Goal: Navigation & Orientation: Find specific page/section

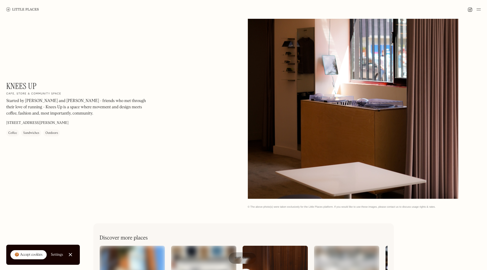
scroll to position [88, 0]
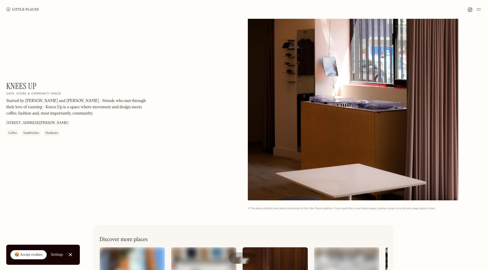
click at [347, 119] on div at bounding box center [353, 68] width 211 height 263
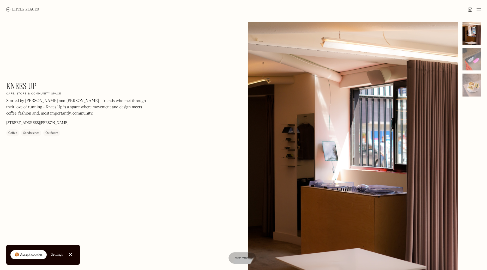
scroll to position [0, 0]
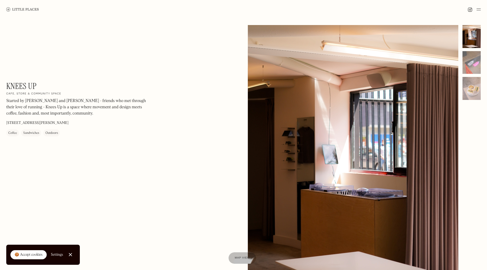
click at [25, 5] on link at bounding box center [22, 9] width 33 height 19
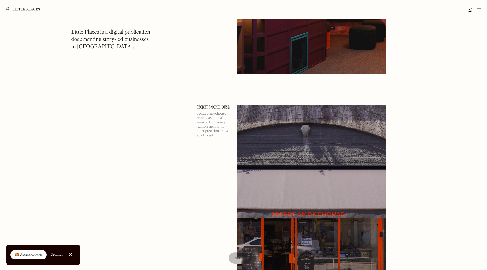
scroll to position [2889, 0]
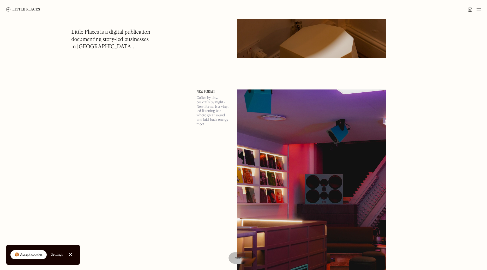
drag, startPoint x: 185, startPoint y: 180, endPoint x: 197, endPoint y: 126, distance: 55.3
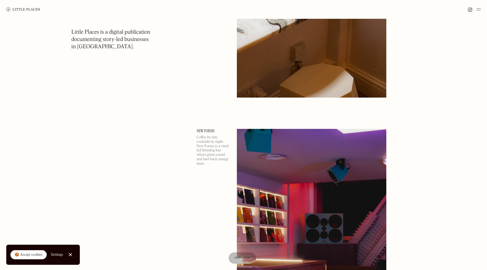
click at [208, 131] on link "New Forms" at bounding box center [214, 131] width 34 height 4
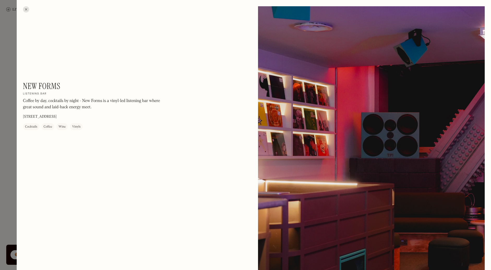
click at [7, 117] on div at bounding box center [245, 135] width 491 height 270
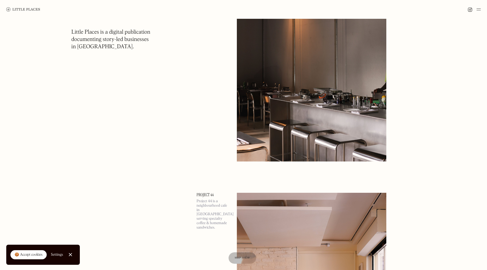
drag, startPoint x: 171, startPoint y: 125, endPoint x: 171, endPoint y: 178, distance: 52.2
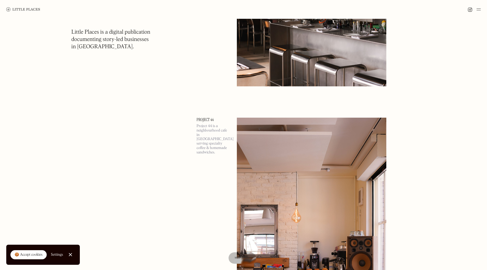
drag, startPoint x: 164, startPoint y: 173, endPoint x: 165, endPoint y: 145, distance: 28.2
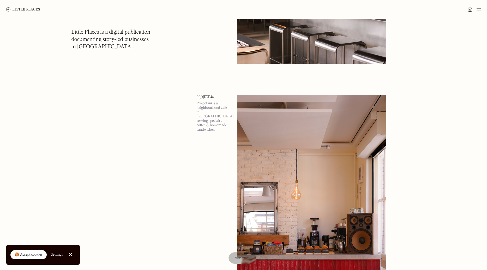
drag, startPoint x: 171, startPoint y: 165, endPoint x: 171, endPoint y: 170, distance: 4.7
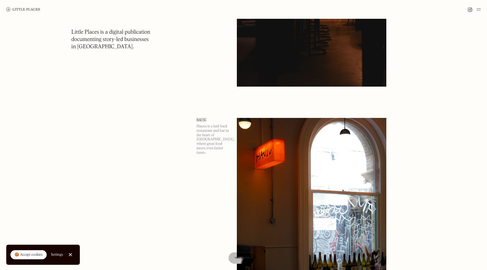
scroll to position [5924, 0]
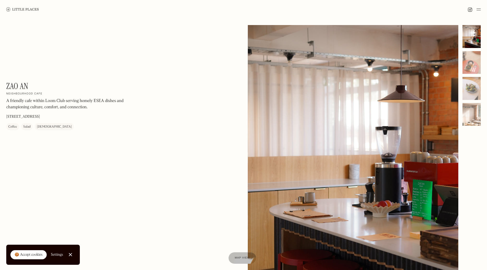
click at [16, 85] on h1 "Zao An" at bounding box center [17, 86] width 22 height 10
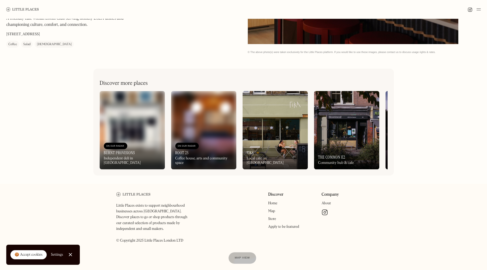
scroll to position [244, 0]
